Goal: Task Accomplishment & Management: Manage account settings

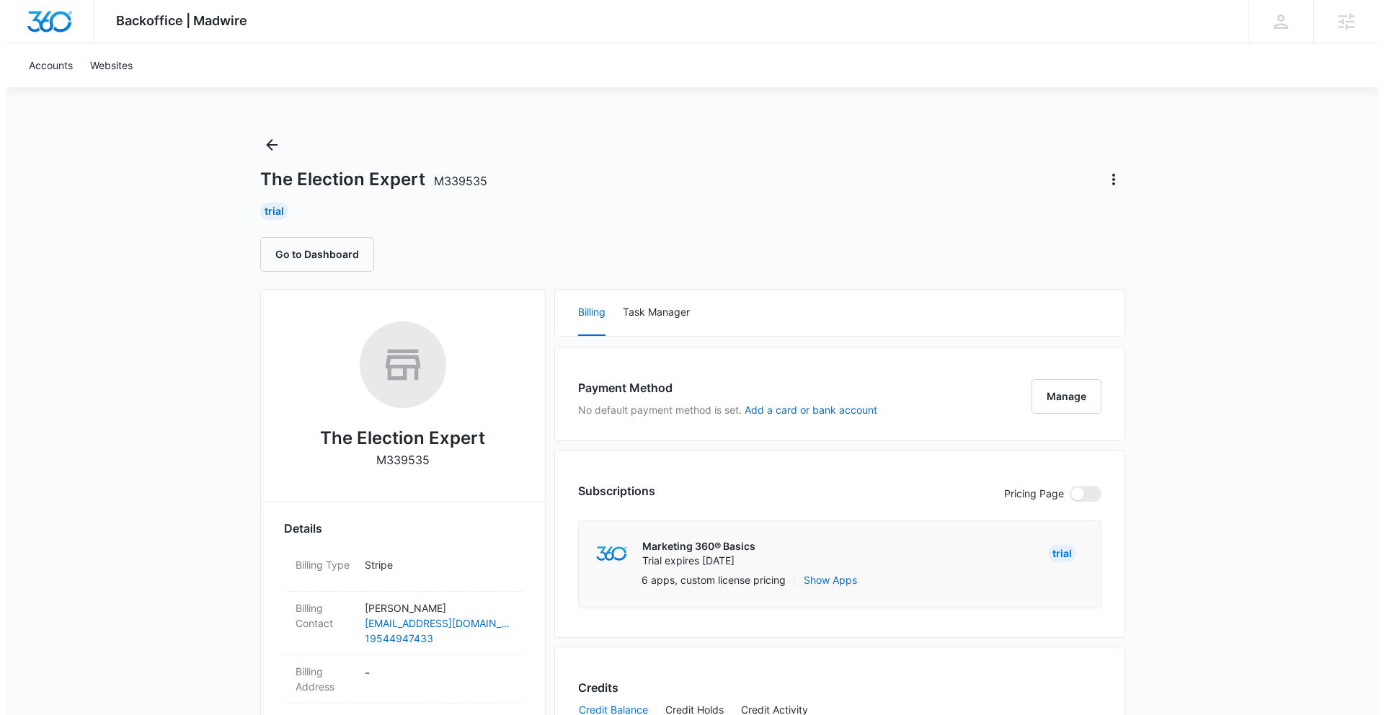
scroll to position [3, 0]
click at [793, 409] on button "Add a card or bank account" at bounding box center [805, 407] width 133 height 10
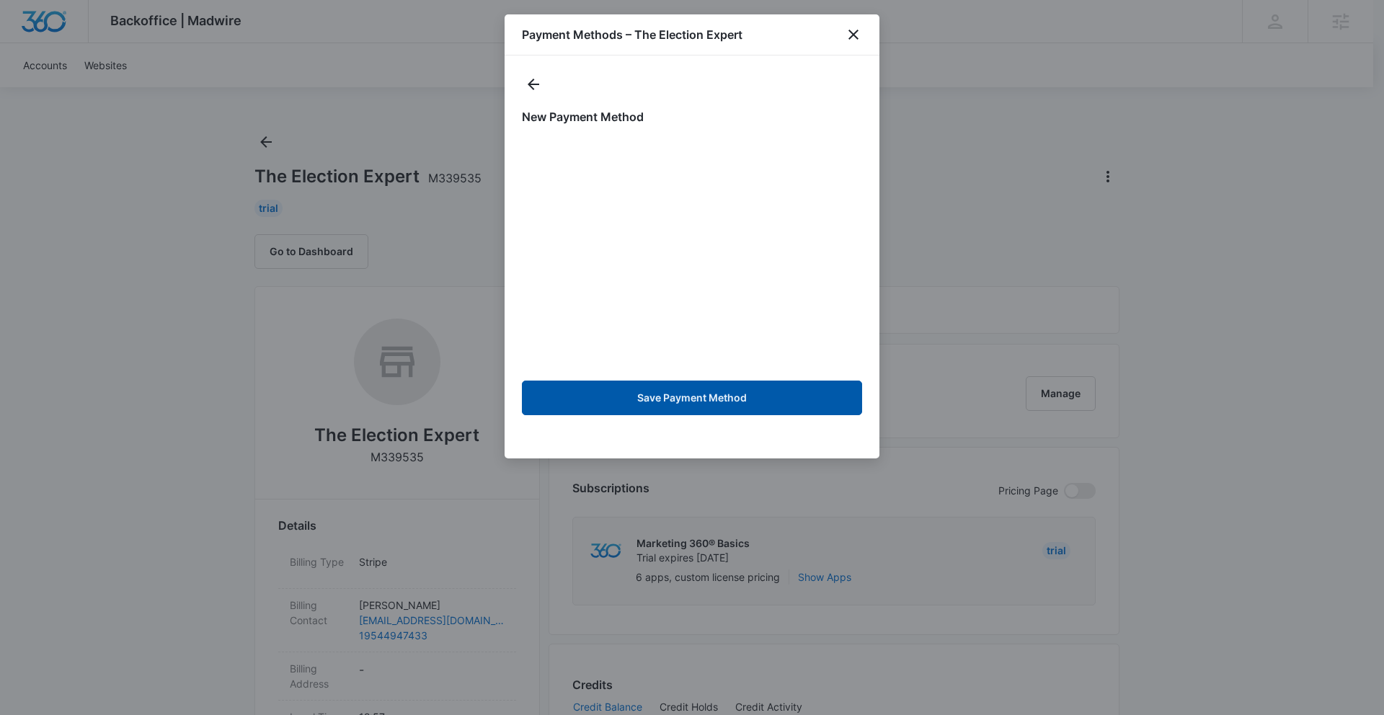
click at [631, 406] on button "Save Payment Method" at bounding box center [692, 397] width 340 height 35
